Goal: Task Accomplishment & Management: Manage account settings

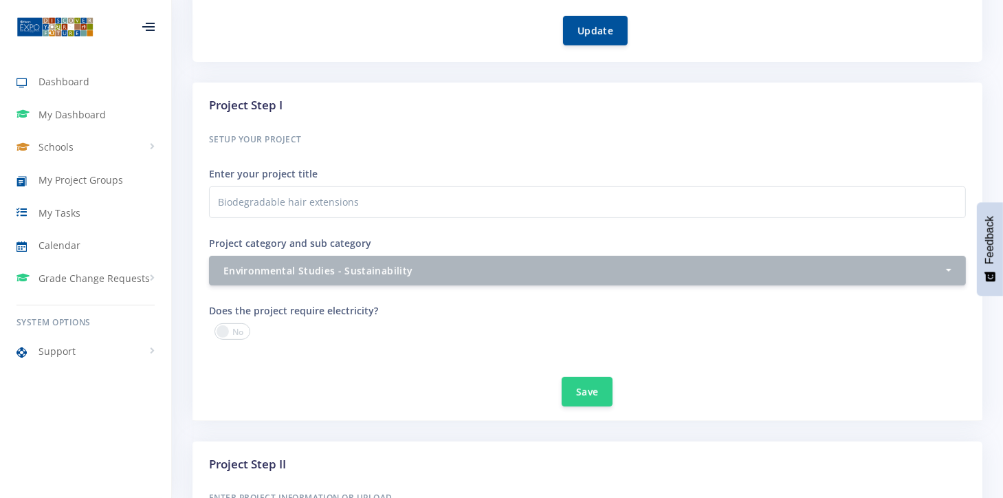
scroll to position [438, 0]
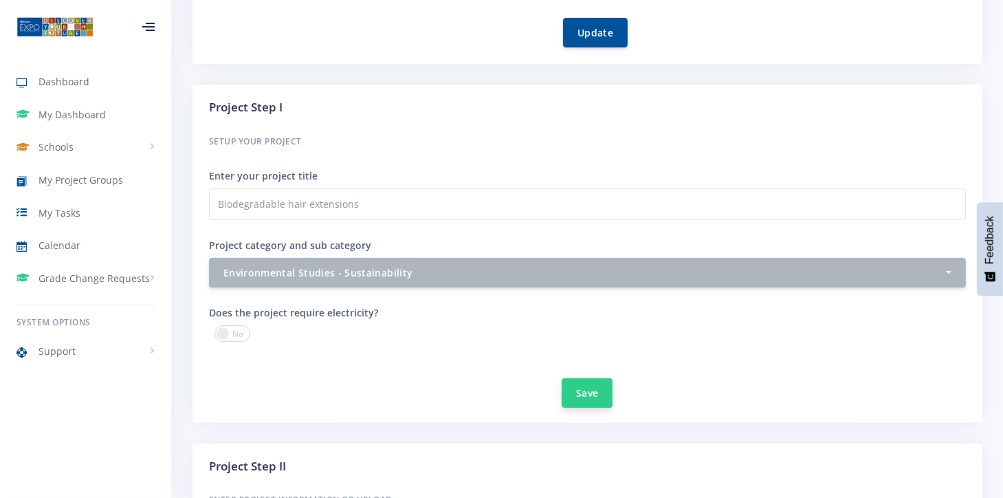
click at [601, 383] on button "Save" at bounding box center [586, 393] width 51 height 30
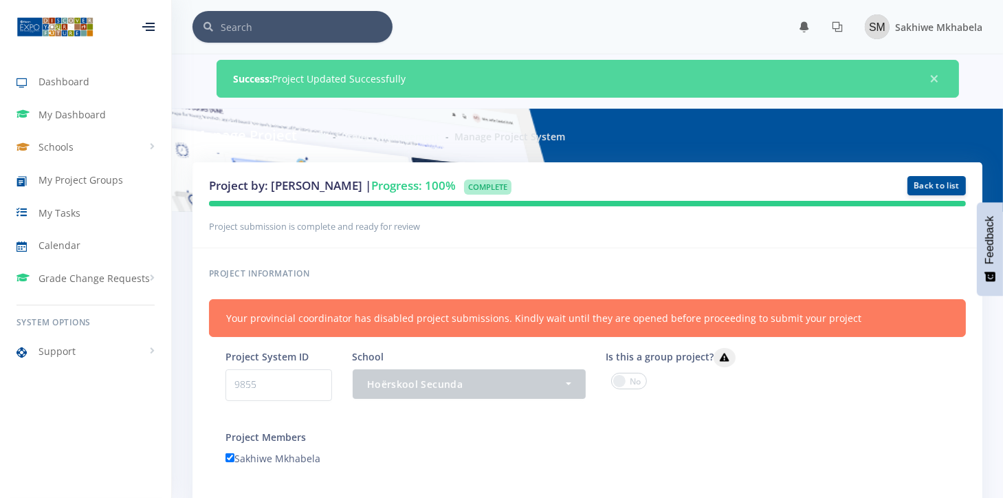
scroll to position [10, 10]
drag, startPoint x: 999, startPoint y: 125, endPoint x: 1012, endPoint y: 291, distance: 166.1
drag, startPoint x: 1012, startPoint y: 291, endPoint x: 935, endPoint y: 99, distance: 206.6
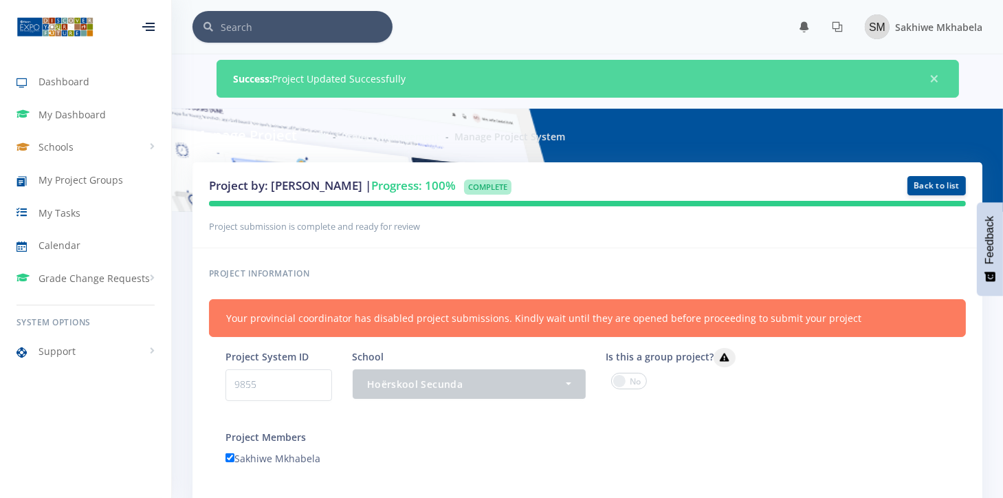
click at [836, 236] on div "Project by: [PERSON_NAME] | Progress: 100% Complete Back to list" at bounding box center [587, 205] width 790 height 86
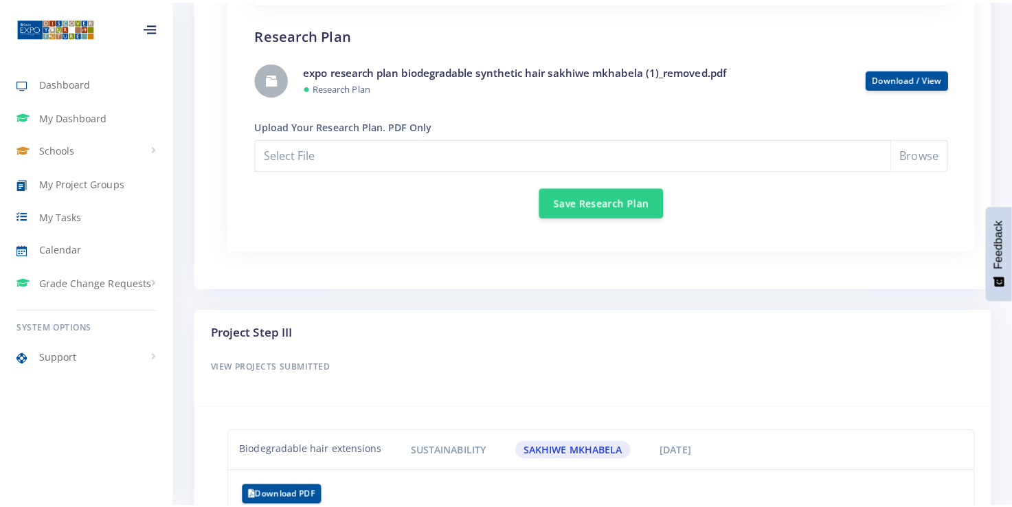
scroll to position [0, 0]
